Goal: Information Seeking & Learning: Learn about a topic

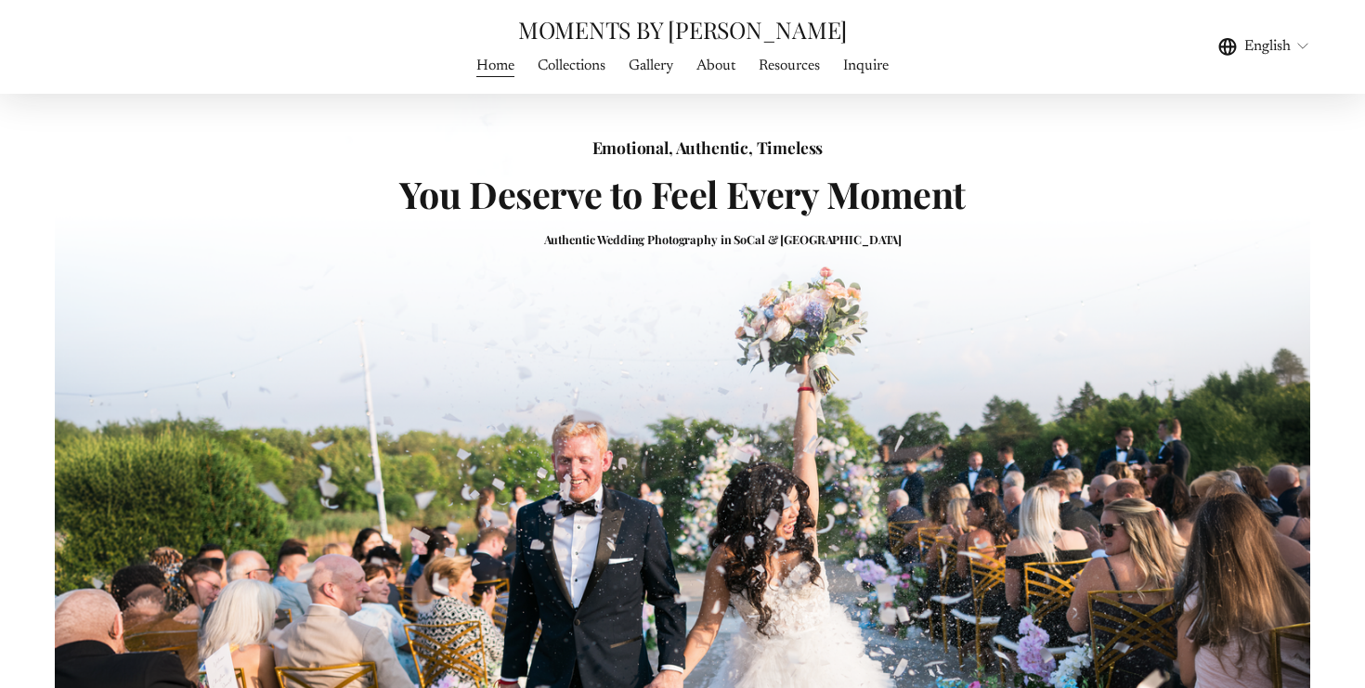
click at [0, 0] on span "WEDDING PHOTOGRAPHY" at bounding box center [0, 0] width 0 height 0
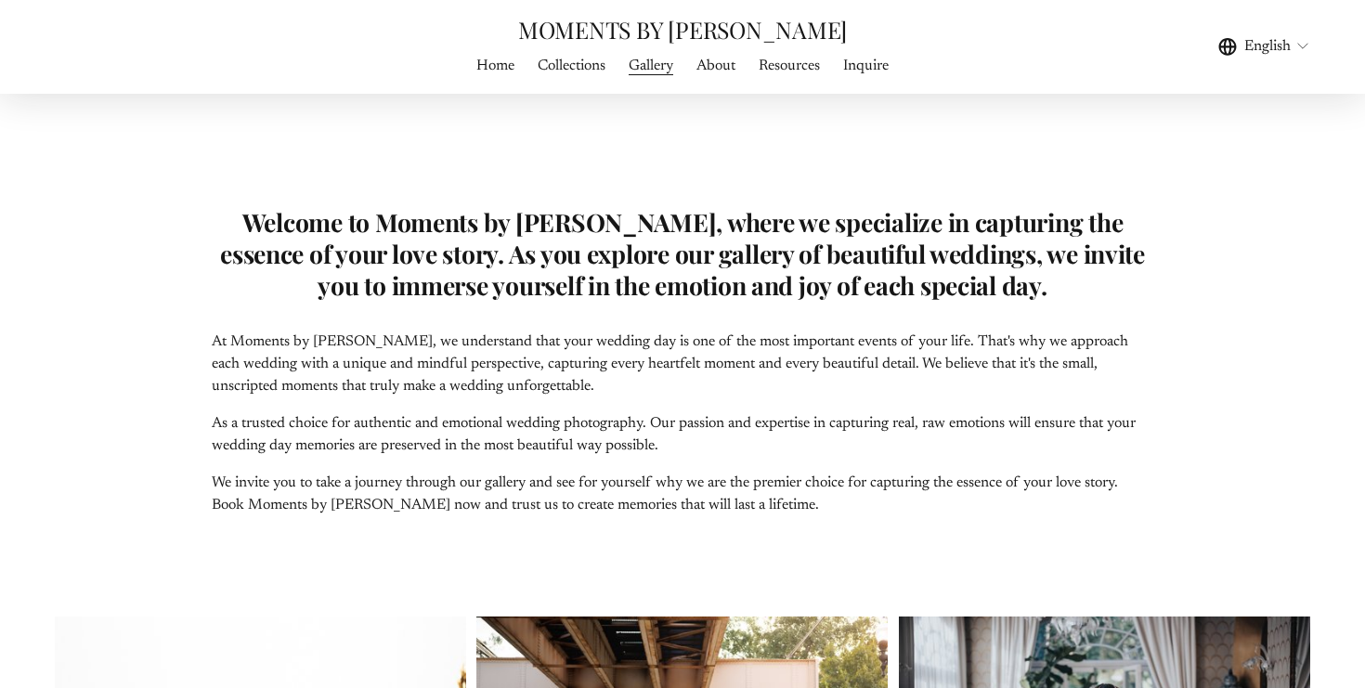
click at [720, 66] on link "About" at bounding box center [715, 65] width 39 height 25
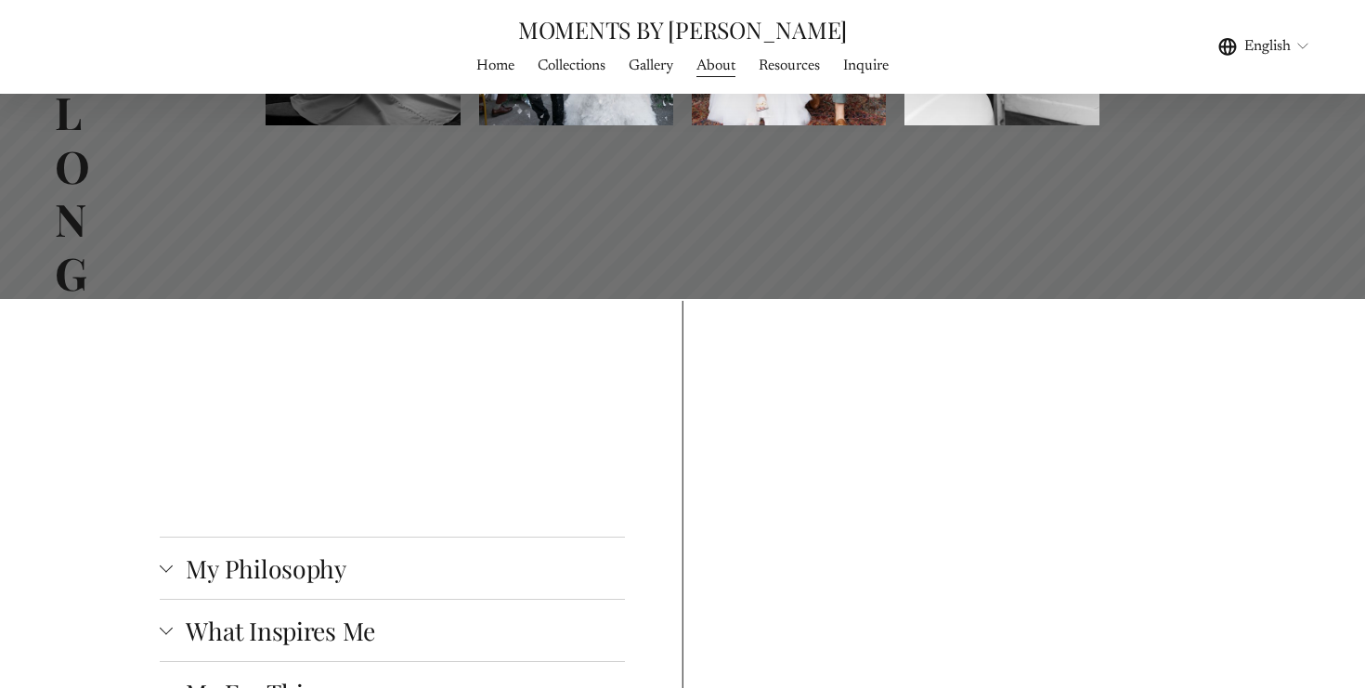
scroll to position [2911, 0]
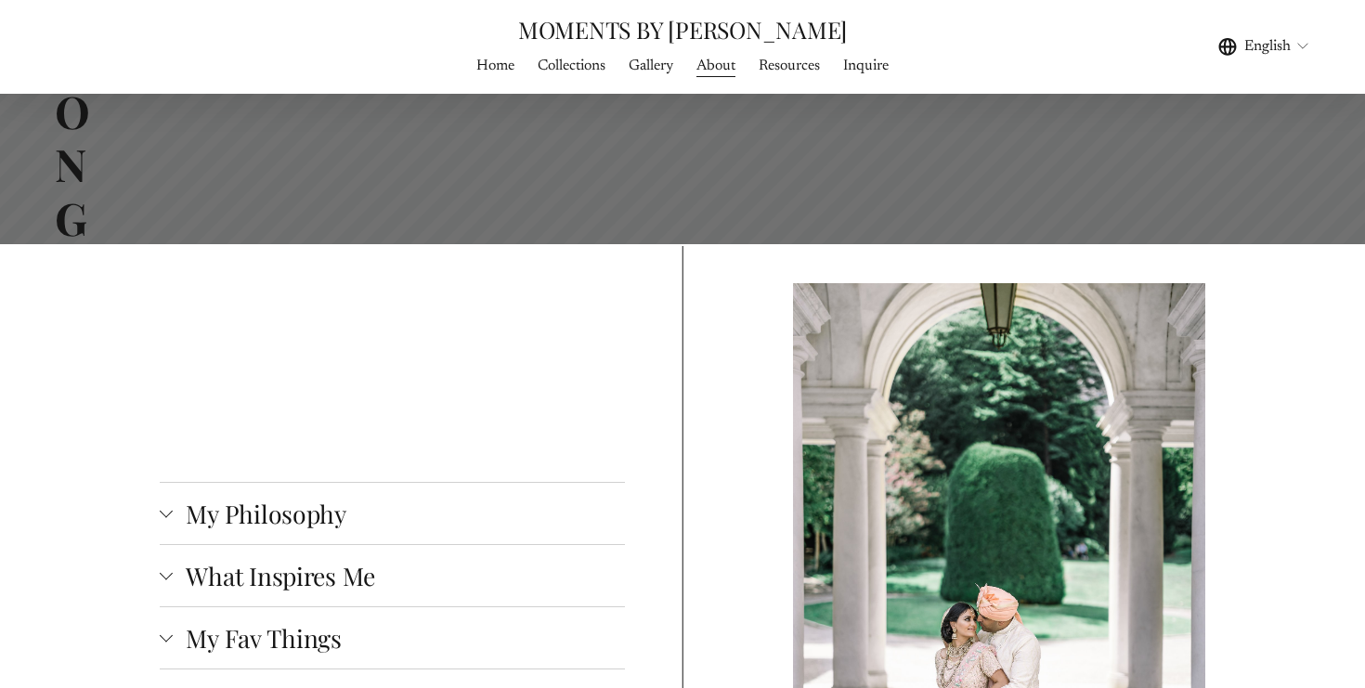
click at [522, 497] on span "My Philosophy" at bounding box center [398, 513] width 451 height 33
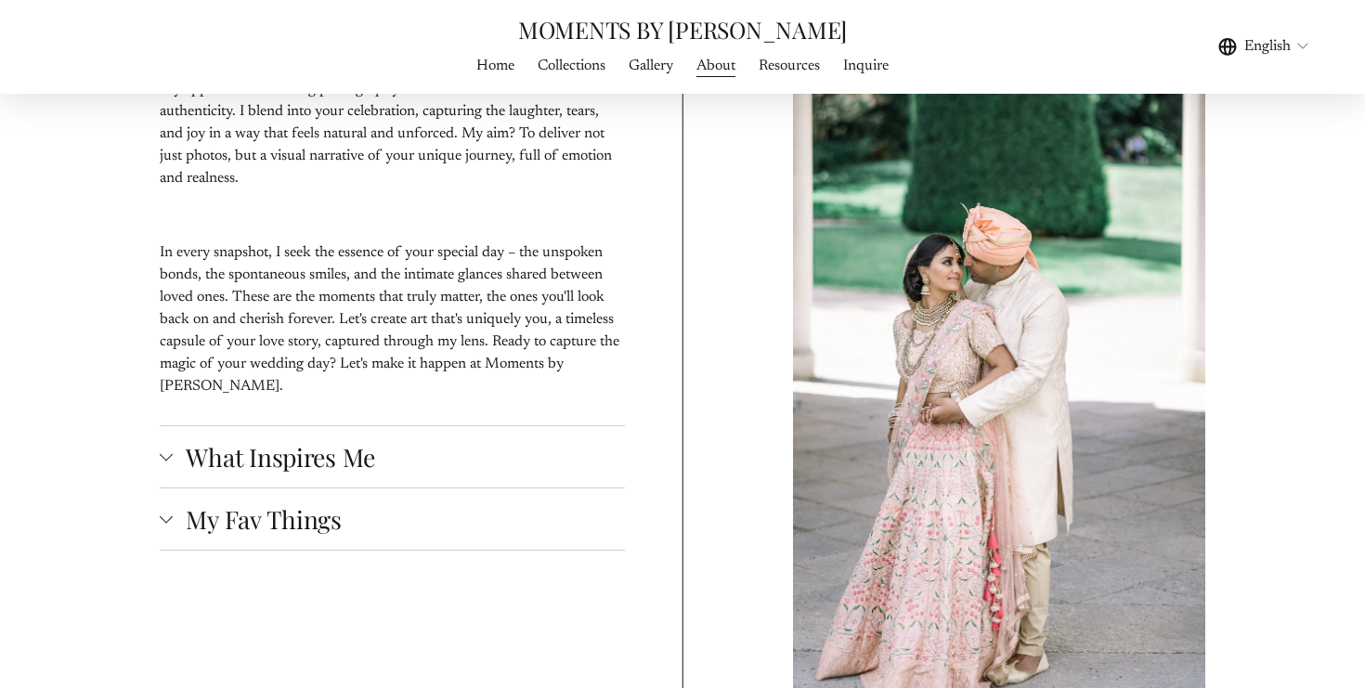
scroll to position [3491, 0]
click at [459, 439] on span "What Inspires Me" at bounding box center [398, 455] width 451 height 33
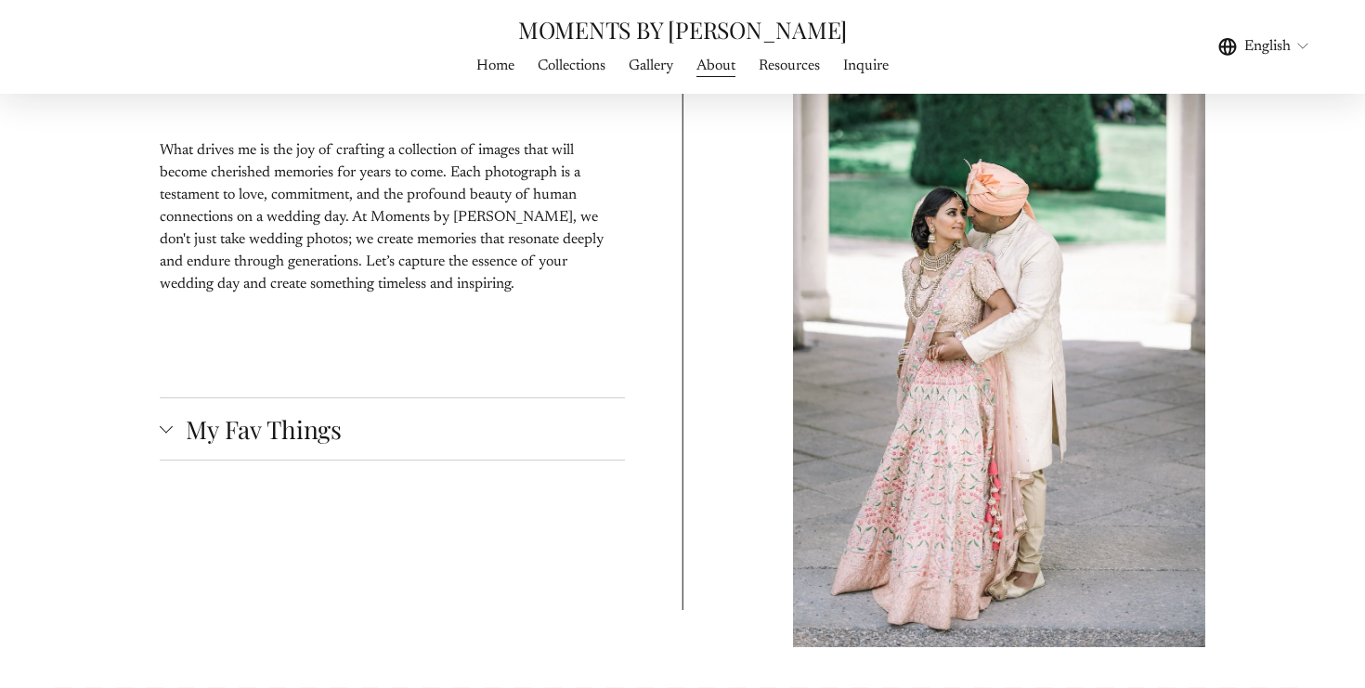
click at [472, 412] on span "My Fav Things" at bounding box center [398, 428] width 451 height 33
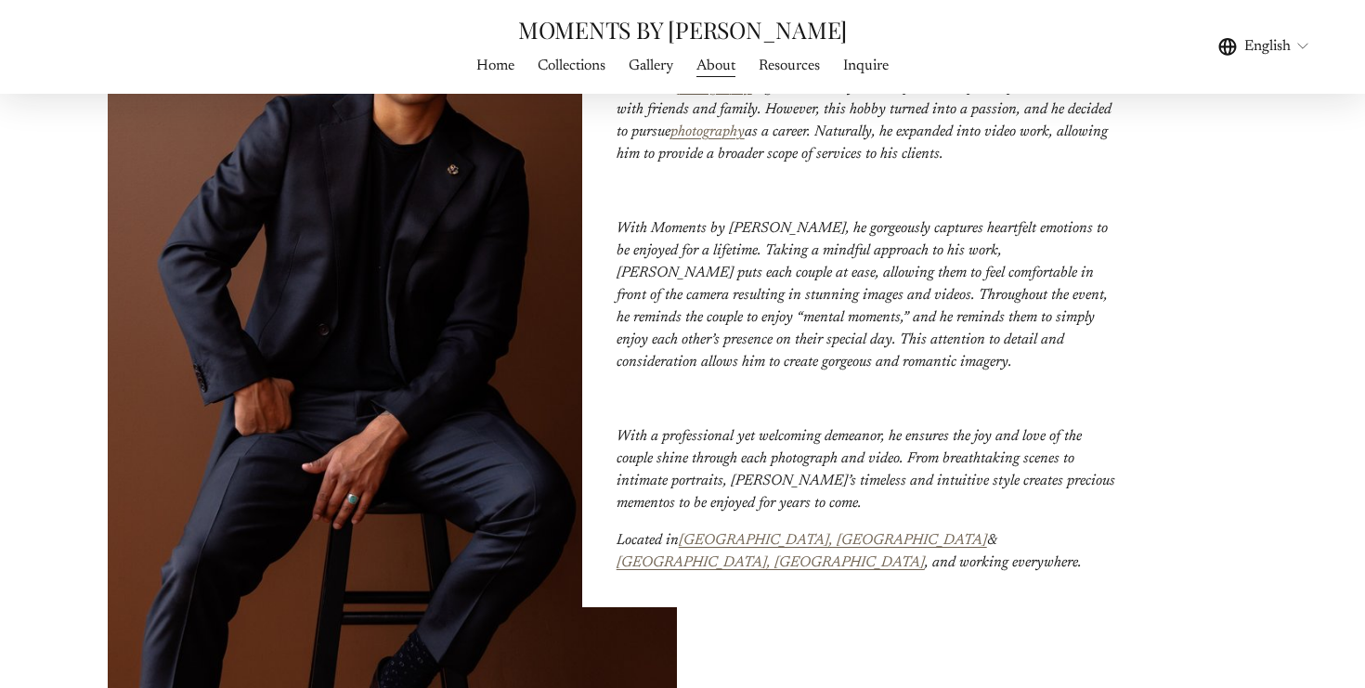
scroll to position [0, 0]
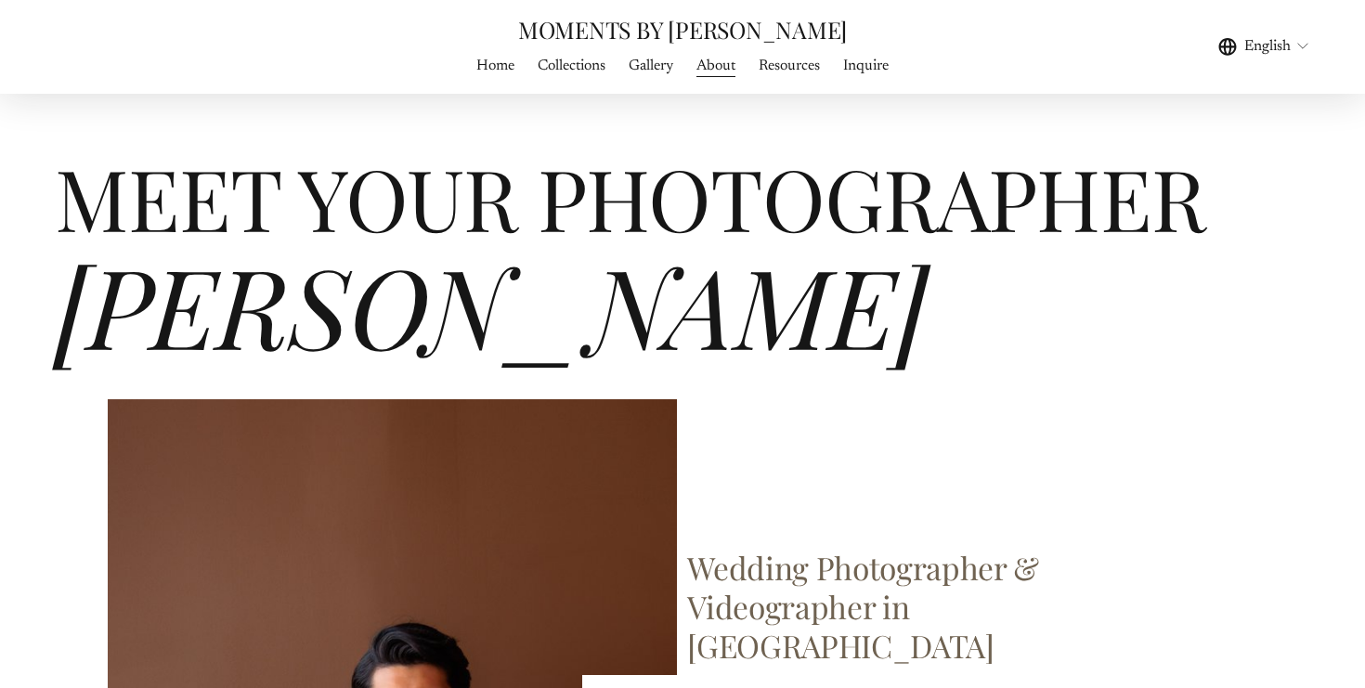
click at [787, 64] on link "Resources" at bounding box center [789, 65] width 61 height 25
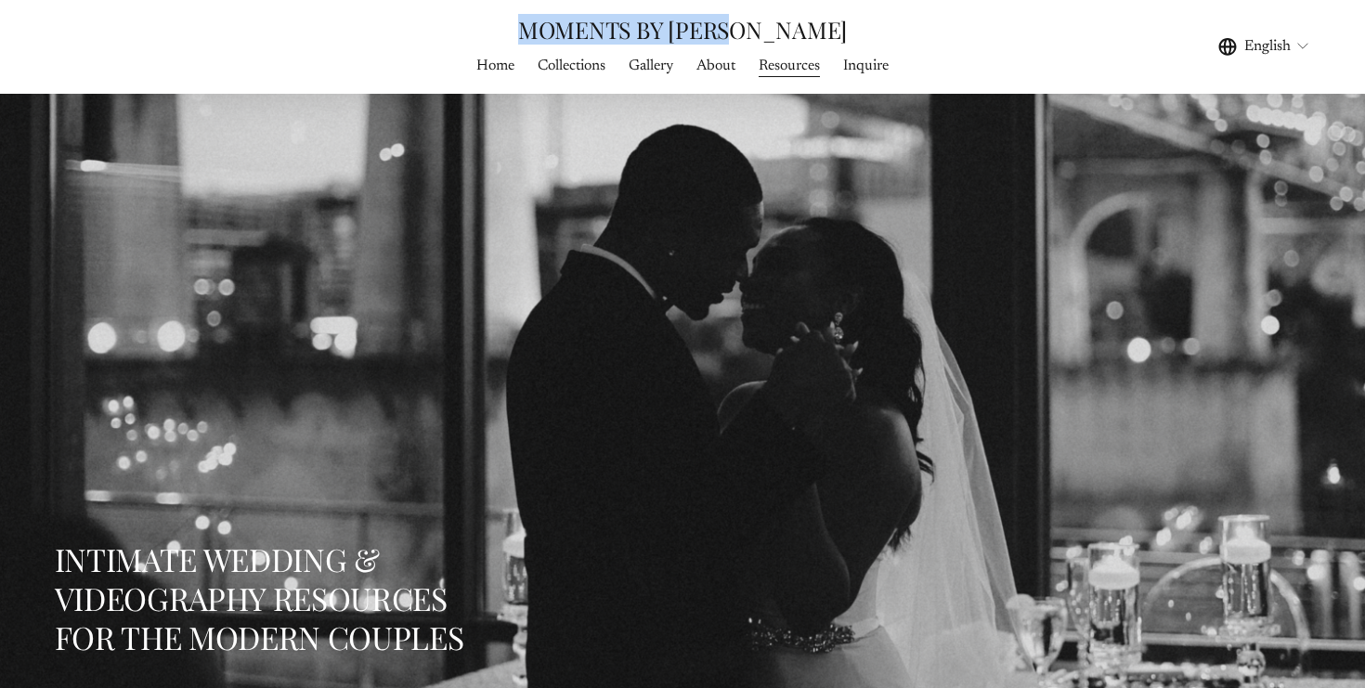
drag, startPoint x: 795, startPoint y: 19, endPoint x: 512, endPoint y: 27, distance: 283.3
click at [512, 28] on div "MOMENTS BY [PERSON_NAME]" at bounding box center [683, 30] width 628 height 30
click at [536, 17] on div "MOMENTS BY [PERSON_NAME]" at bounding box center [683, 30] width 628 height 30
